Goal: Task Accomplishment & Management: Use online tool/utility

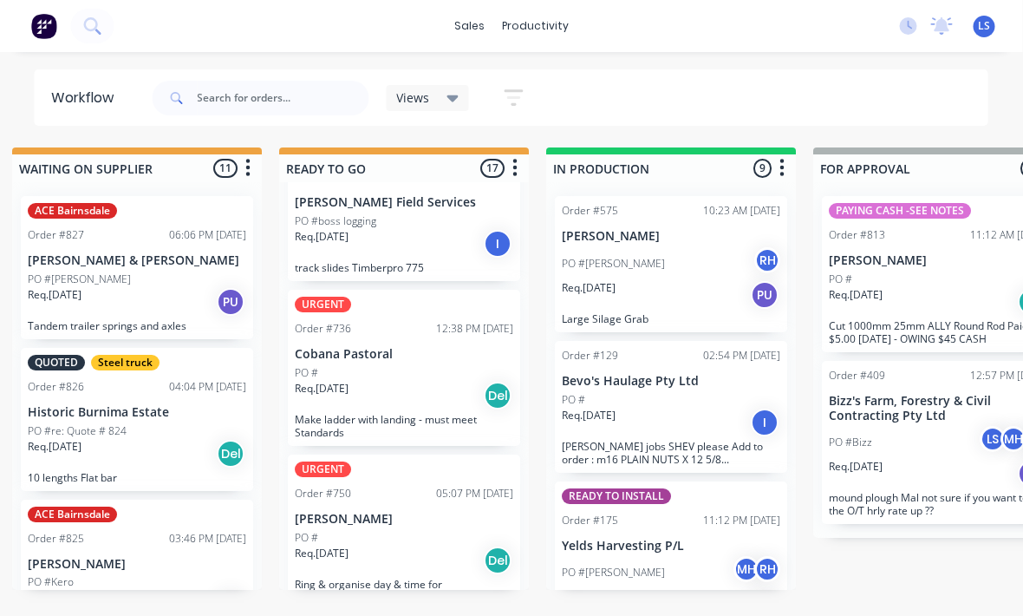
scroll to position [599, 0]
click at [465, 414] on p "Make ladder with landing - must meet Standards" at bounding box center [405, 424] width 218 height 26
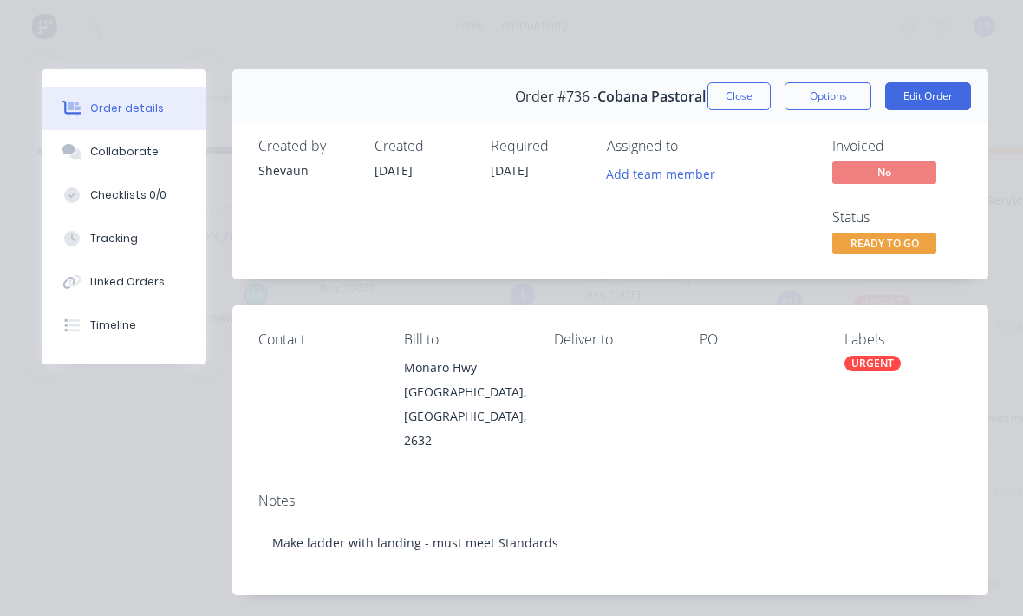
scroll to position [0, 0]
click at [745, 93] on button "Close" at bounding box center [738, 96] width 63 height 28
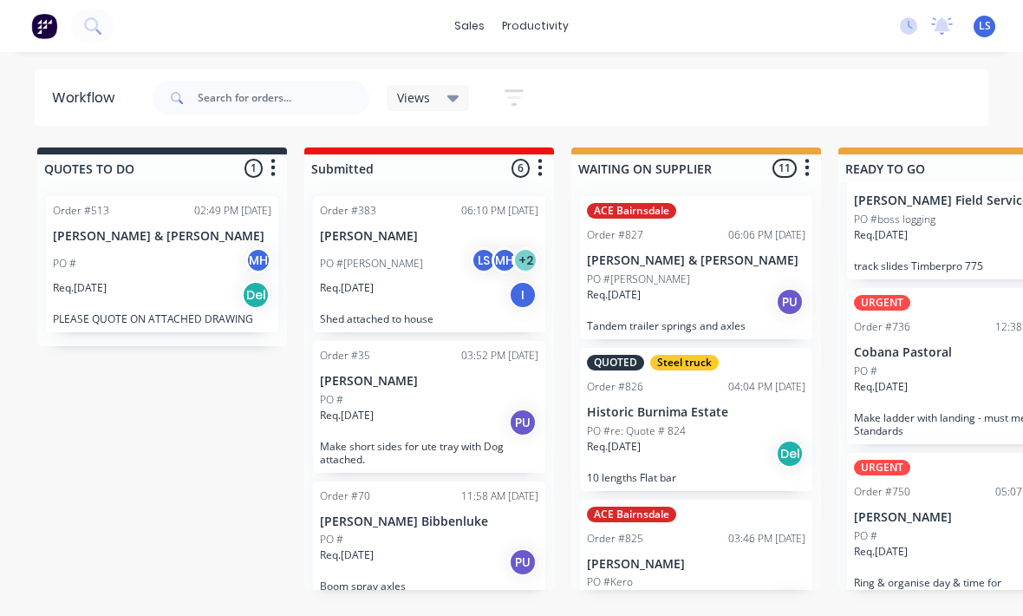
click at [94, 26] on icon at bounding box center [92, 25] width 16 height 16
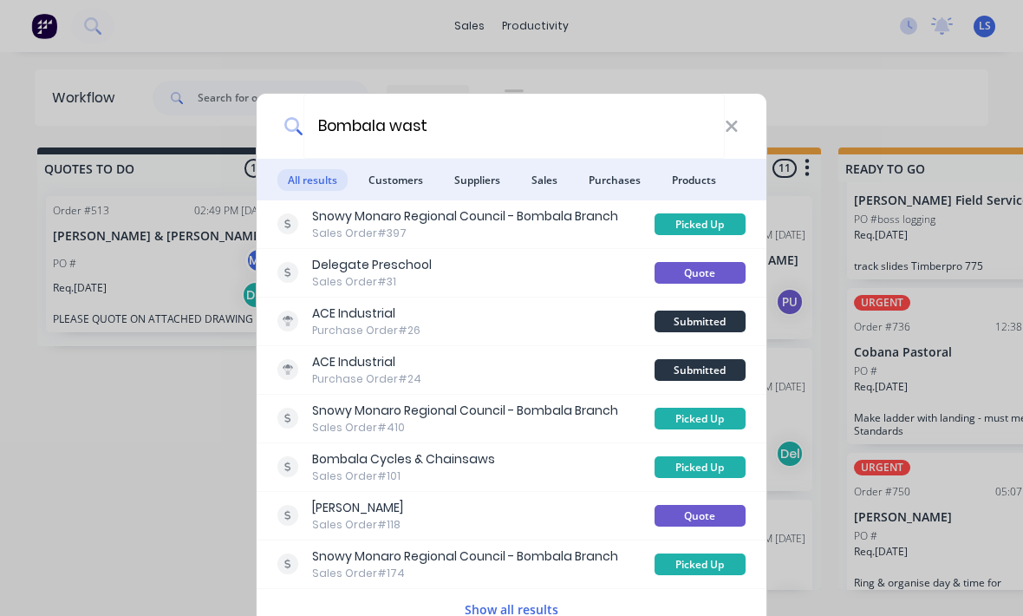
type input "Bombala waste"
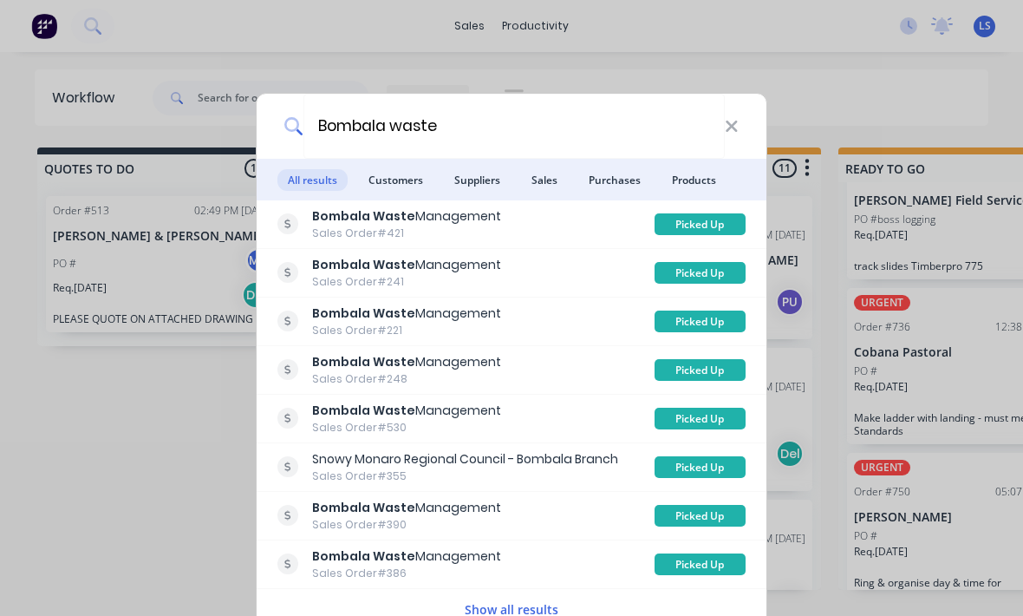
click at [937, 202] on div "Bombala waste All results Customers Suppliers Sales Purchases Products Bombala …" at bounding box center [511, 308] width 1023 height 616
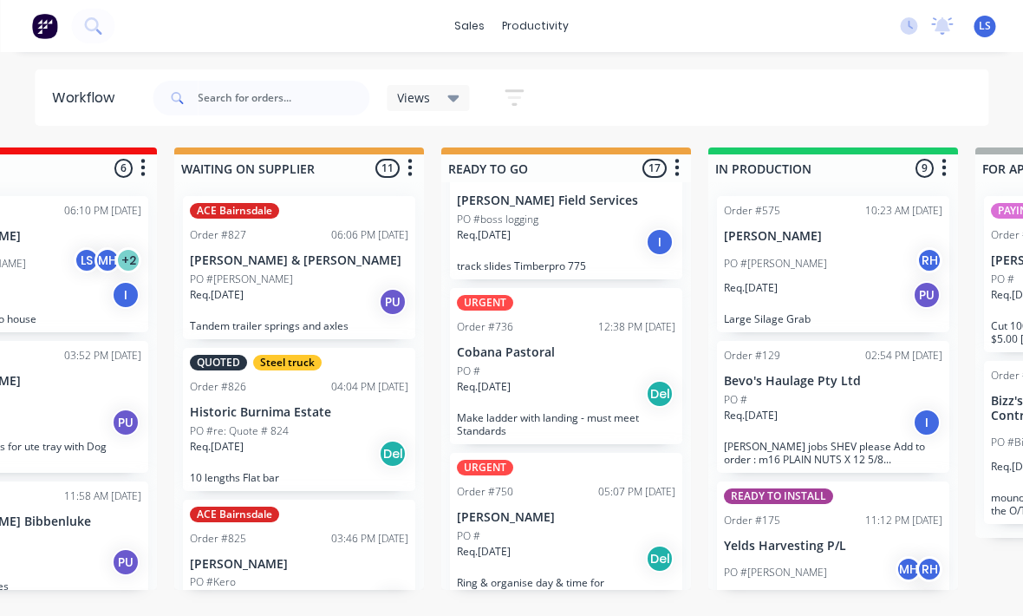
scroll to position [0, 388]
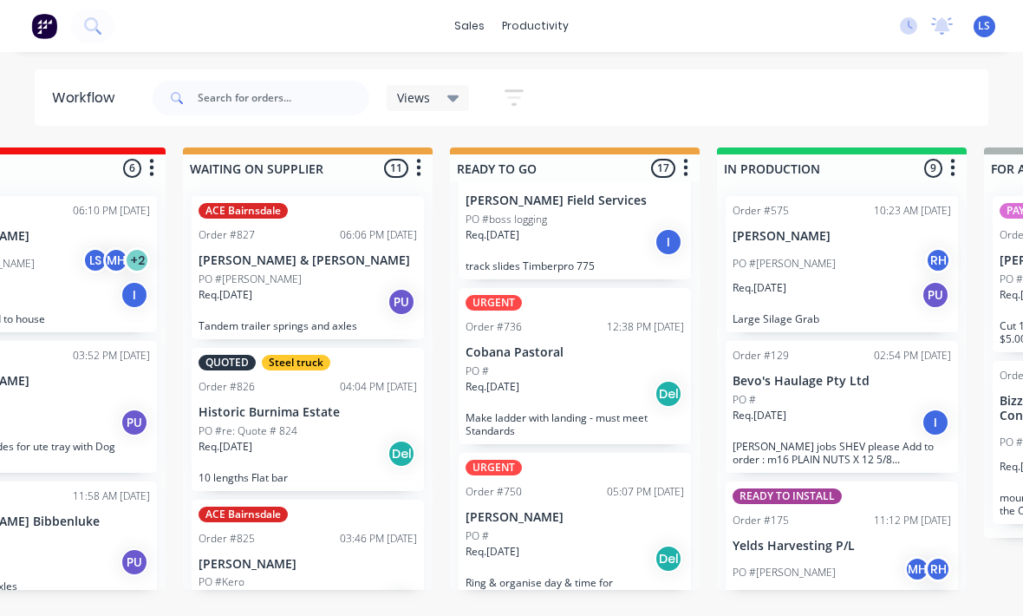
click at [619, 404] on div "URGENT Order #736 12:38 PM [DATE] Cobana Pastoral PO # Req. [DATE] Del Make lad…" at bounding box center [575, 366] width 232 height 156
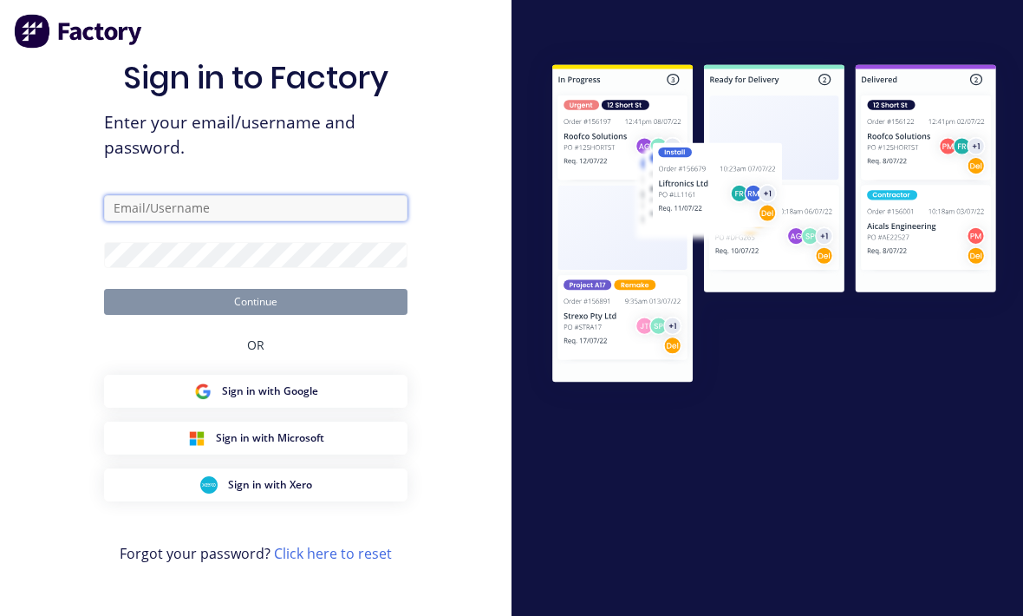
click at [283, 221] on input "text" at bounding box center [255, 208] width 303 height 26
type input "[EMAIL_ADDRESS][DOMAIN_NAME]"
click at [256, 315] on button "Continue" at bounding box center [255, 302] width 303 height 26
